Goal: Task Accomplishment & Management: Use online tool/utility

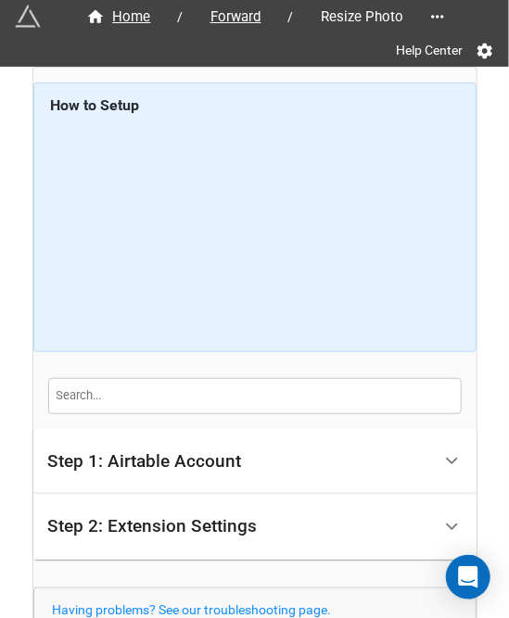
scroll to position [162, 0]
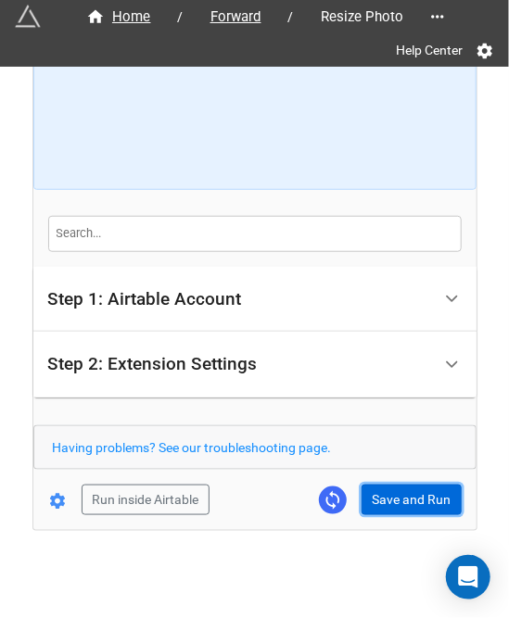
click at [448, 498] on button "Save and Run" at bounding box center [412, 501] width 100 height 32
click at [385, 503] on button "Save and Run" at bounding box center [412, 501] width 100 height 32
click at [416, 508] on button "Save and Run" at bounding box center [412, 501] width 100 height 32
click at [371, 492] on button "Save and Run" at bounding box center [412, 501] width 100 height 32
click at [362, 503] on button "Save and Run" at bounding box center [412, 501] width 100 height 32
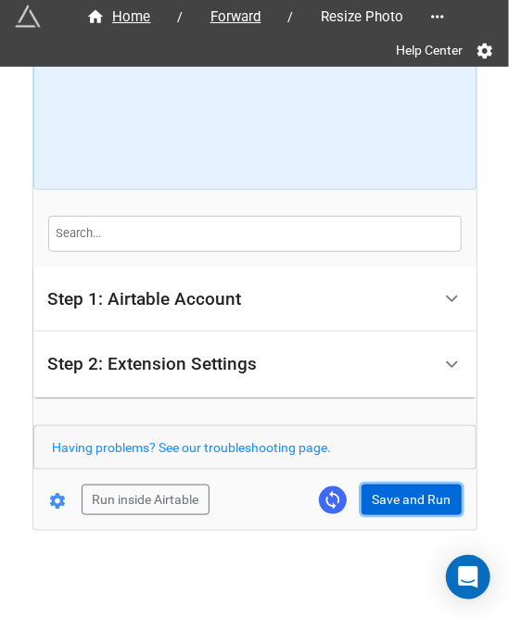
drag, startPoint x: 394, startPoint y: 493, endPoint x: 473, endPoint y: 476, distance: 80.7
click at [396, 493] on button "Save and Run" at bounding box center [412, 501] width 100 height 32
click at [369, 502] on button "Save and Run" at bounding box center [412, 501] width 100 height 32
click at [411, 500] on button "Save and Run" at bounding box center [412, 501] width 100 height 32
click at [382, 489] on button "Save and Run" at bounding box center [412, 501] width 100 height 32
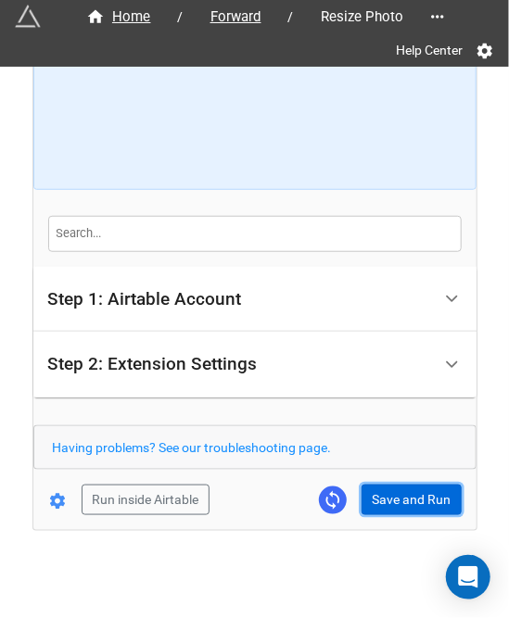
click at [387, 496] on button "Save and Run" at bounding box center [412, 501] width 100 height 32
drag, startPoint x: 399, startPoint y: 506, endPoint x: 453, endPoint y: 461, distance: 71.1
click at [399, 506] on button "Save and Run" at bounding box center [412, 501] width 100 height 32
drag, startPoint x: 392, startPoint y: 498, endPoint x: 395, endPoint y: 514, distance: 16.0
click at [392, 498] on button "Save and Run" at bounding box center [412, 501] width 100 height 32
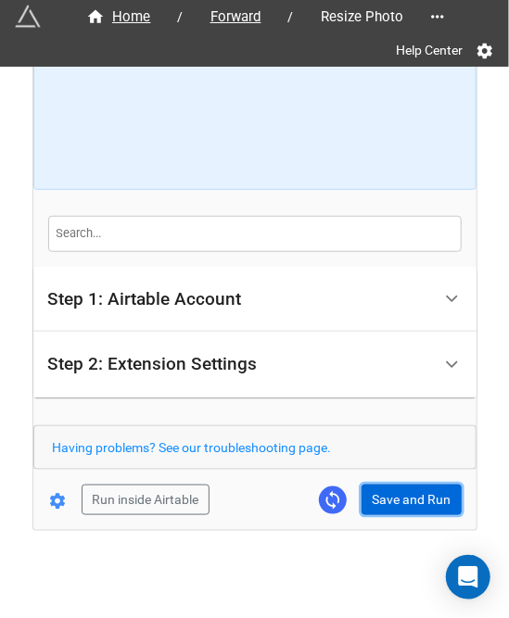
click at [371, 494] on button "Save and Run" at bounding box center [412, 501] width 100 height 32
click at [388, 501] on button "Save and Run" at bounding box center [412, 501] width 100 height 32
click at [384, 510] on button "Save and Run" at bounding box center [412, 501] width 100 height 32
drag, startPoint x: 367, startPoint y: 503, endPoint x: 401, endPoint y: 496, distance: 35.1
click at [368, 503] on button "Save and Run" at bounding box center [412, 501] width 100 height 32
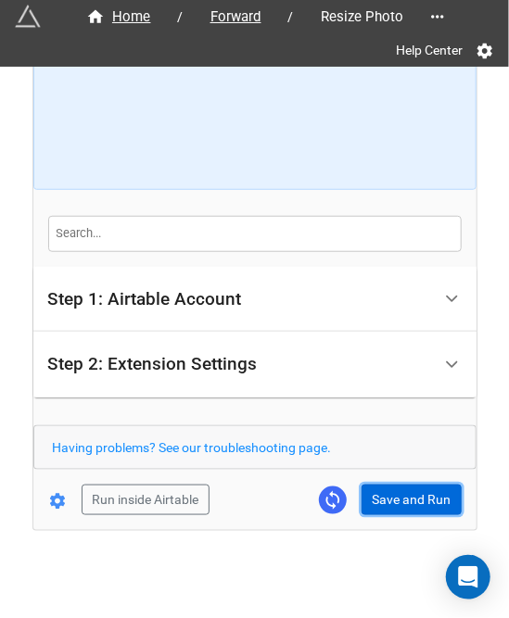
drag, startPoint x: 390, startPoint y: 502, endPoint x: 484, endPoint y: 484, distance: 95.3
click at [391, 502] on button "Save and Run" at bounding box center [412, 501] width 100 height 32
click at [392, 486] on button "Save and Run" at bounding box center [412, 501] width 100 height 32
click at [417, 503] on button "Save and Run" at bounding box center [412, 501] width 100 height 32
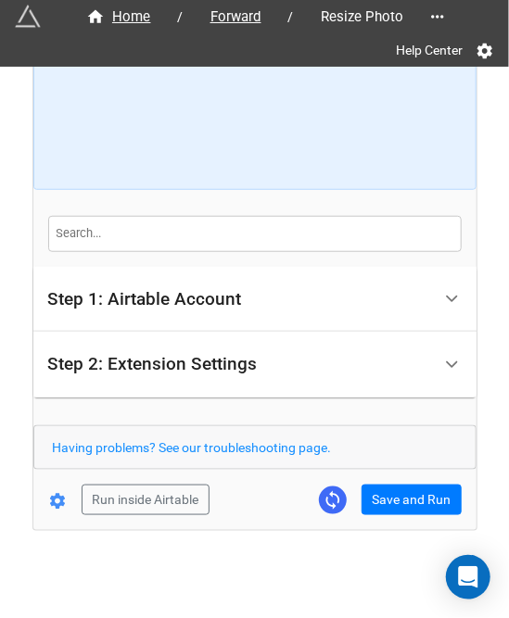
click at [387, 516] on div "Home / Forward / Resize Photo Help Center How to Setup Step 1: Airtable Account…" at bounding box center [254, 217] width 443 height 625
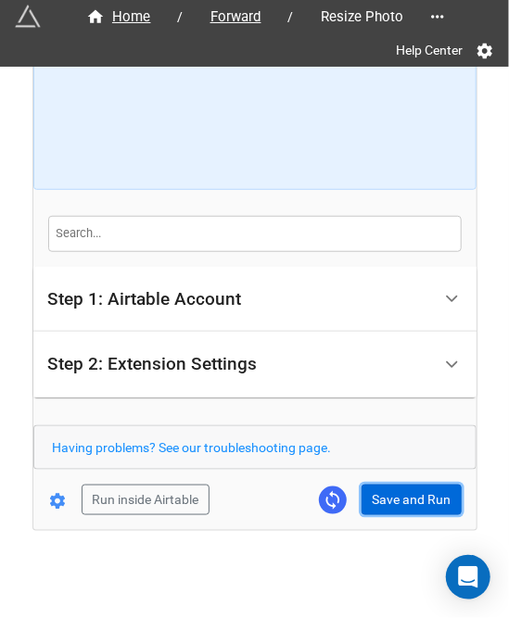
click at [395, 503] on button "Save and Run" at bounding box center [412, 501] width 100 height 32
click at [393, 512] on button "Save and Run" at bounding box center [412, 501] width 100 height 32
drag, startPoint x: 400, startPoint y: 505, endPoint x: 451, endPoint y: 519, distance: 52.8
click at [400, 505] on button "Save and Run" at bounding box center [412, 501] width 100 height 32
drag, startPoint x: 382, startPoint y: 502, endPoint x: 473, endPoint y: 454, distance: 102.4
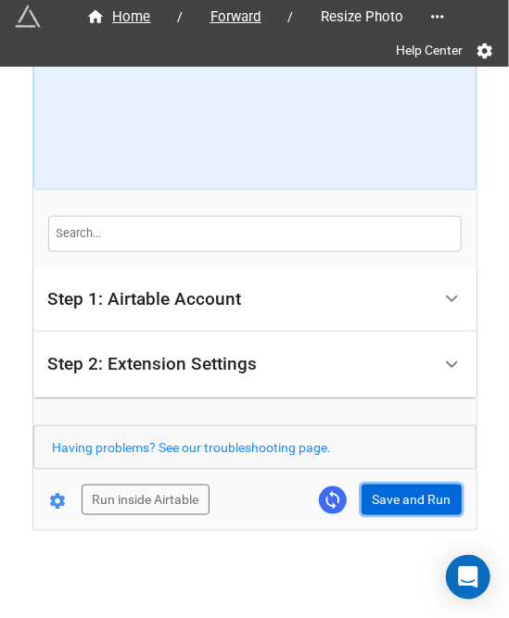
click at [382, 502] on button "Save and Run" at bounding box center [412, 501] width 100 height 32
click at [383, 487] on button "Save and Run" at bounding box center [412, 501] width 100 height 32
click at [410, 494] on button "Save and Run" at bounding box center [412, 501] width 100 height 32
drag, startPoint x: 412, startPoint y: 502, endPoint x: 486, endPoint y: 484, distance: 76.2
click at [412, 502] on button "Save and Run" at bounding box center [412, 501] width 100 height 32
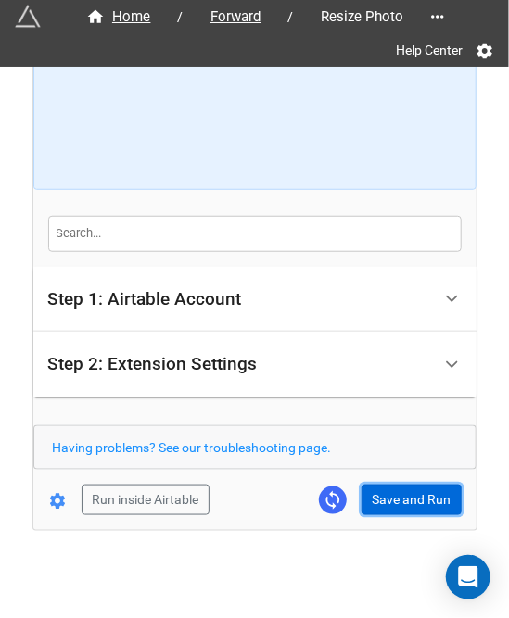
click at [404, 496] on button "Save and Run" at bounding box center [412, 501] width 100 height 32
click at [396, 501] on button "Save and Run" at bounding box center [412, 501] width 100 height 32
click at [385, 502] on button "Save and Run" at bounding box center [412, 501] width 100 height 32
click at [376, 487] on button "Save and Run" at bounding box center [412, 501] width 100 height 32
drag, startPoint x: 412, startPoint y: 492, endPoint x: 466, endPoint y: 468, distance: 59.8
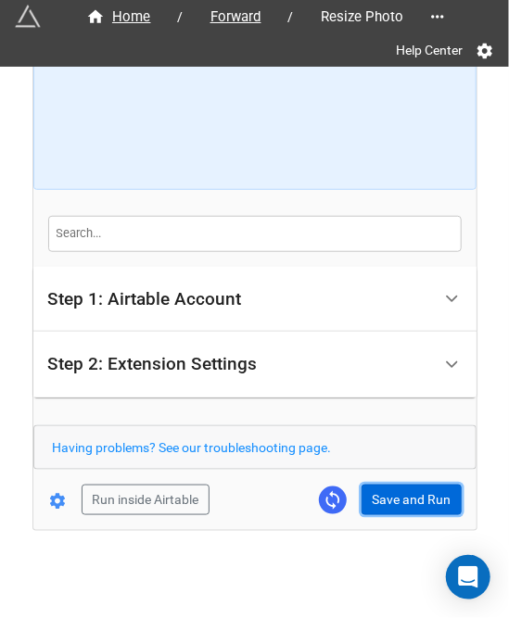
click at [412, 492] on button "Save and Run" at bounding box center [412, 501] width 100 height 32
click at [408, 498] on button "Save and Run" at bounding box center [412, 501] width 100 height 32
click at [383, 505] on button "Save and Run" at bounding box center [412, 501] width 100 height 32
click at [394, 489] on button "Save and Run" at bounding box center [412, 501] width 100 height 32
click at [405, 504] on button "Save and Run" at bounding box center [412, 501] width 100 height 32
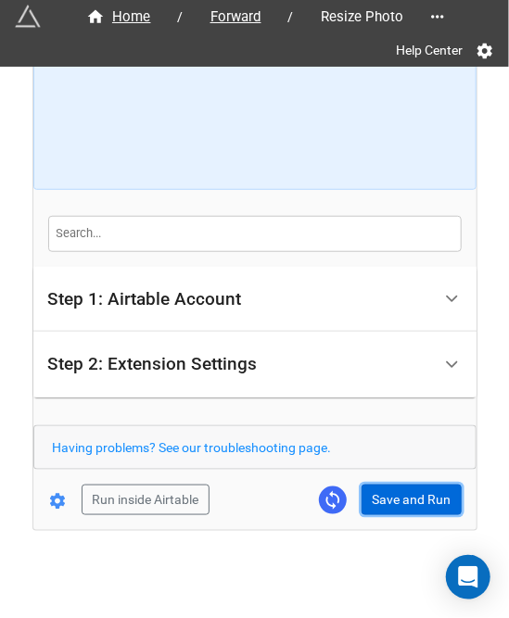
click at [387, 492] on button "Save and Run" at bounding box center [412, 501] width 100 height 32
click at [387, 510] on button "Save and Run" at bounding box center [412, 501] width 100 height 32
click at [406, 485] on button "Save and Run" at bounding box center [412, 501] width 100 height 32
